Goal: Transaction & Acquisition: Purchase product/service

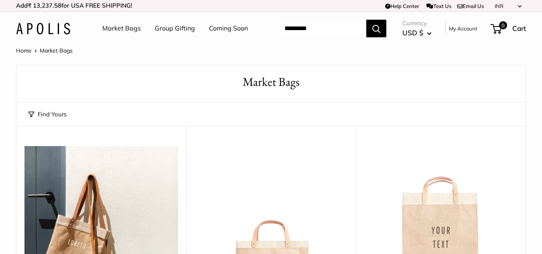
click at [419, 37] on span "USD $" at bounding box center [412, 32] width 21 height 8
click at [435, 132] on button "USD $" at bounding box center [437, 126] width 73 height 14
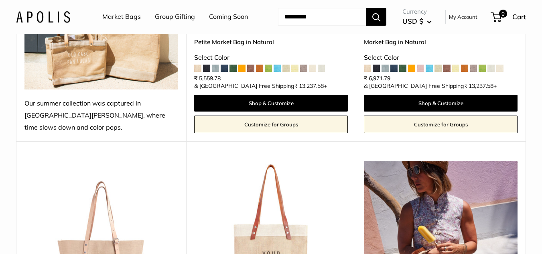
scroll to position [195, 0]
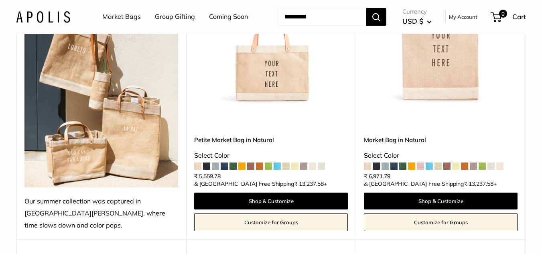
click at [0, 0] on img at bounding box center [0, 0] width 0 height 0
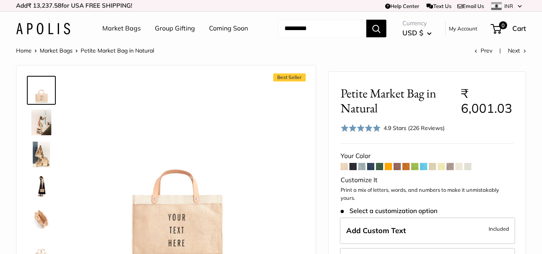
click at [401, 114] on span "Petite Market Bag in Natural" at bounding box center [397, 101] width 114 height 30
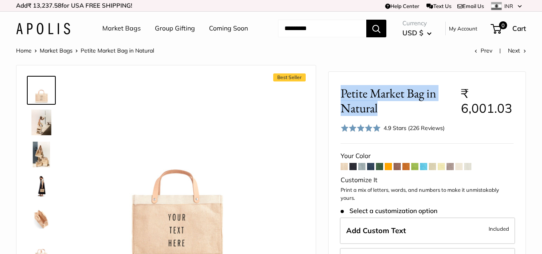
click at [401, 114] on span "Petite Market Bag in Natural" at bounding box center [397, 101] width 114 height 30
copy h2 "Petite Market Bag in Natural"
click at [421, 34] on button "USD $" at bounding box center [416, 32] width 29 height 13
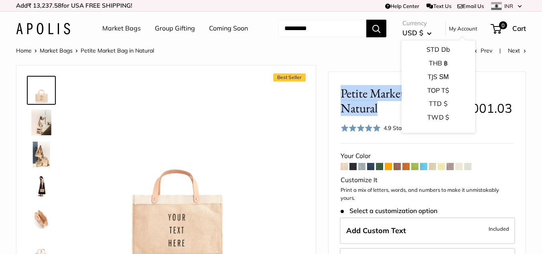
scroll to position [1242, 0]
click at [431, 123] on button "USD $" at bounding box center [437, 116] width 73 height 14
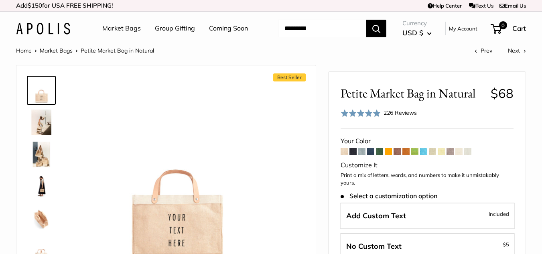
click at [433, 101] on span "Petite Market Bag in Natural" at bounding box center [412, 93] width 144 height 15
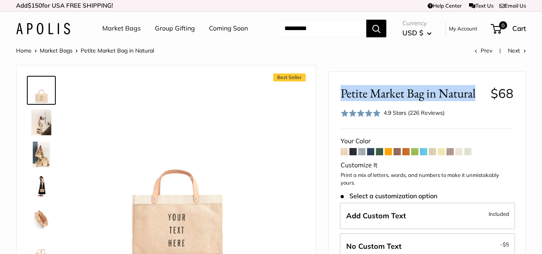
click at [433, 101] on span "Petite Market Bag in Natural" at bounding box center [412, 93] width 144 height 15
